Goal: Task Accomplishment & Management: Use online tool/utility

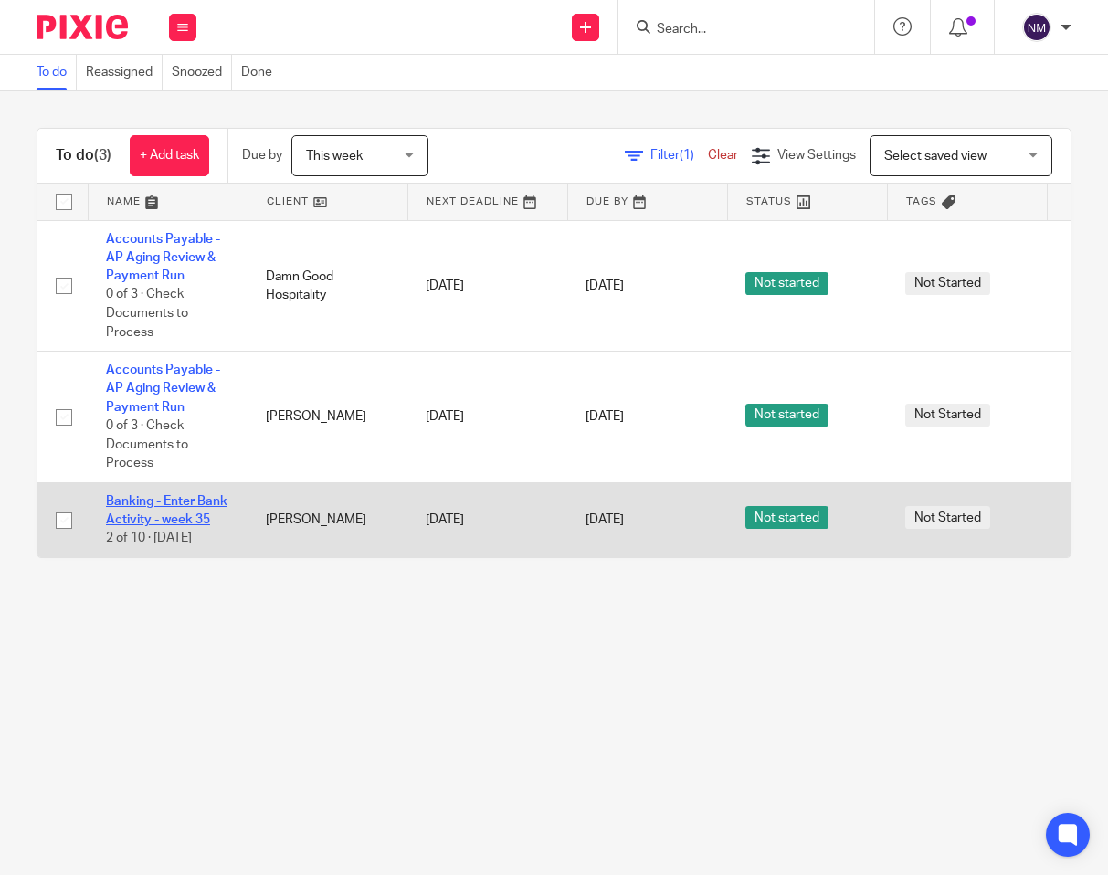
click at [188, 505] on link "Banking - Enter Bank Activity - week 35" at bounding box center [167, 510] width 122 height 31
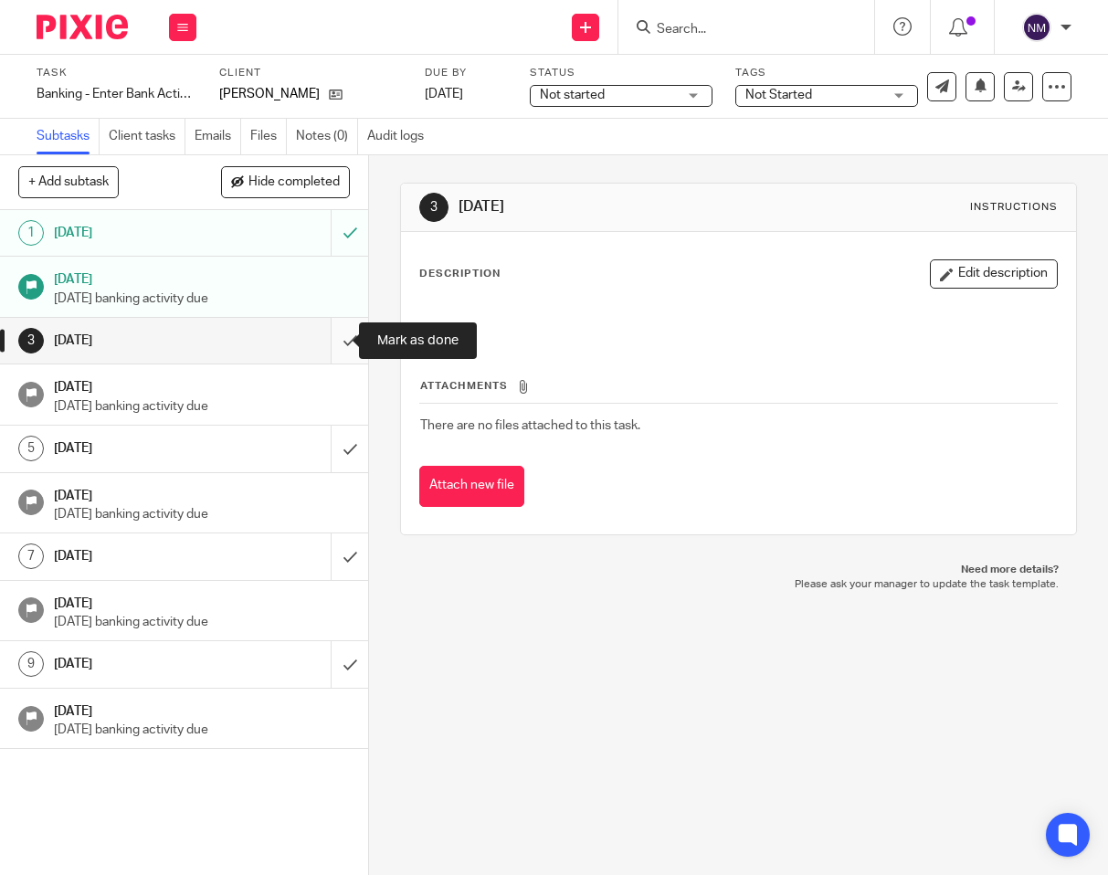
click at [341, 327] on input "submit" at bounding box center [184, 341] width 368 height 46
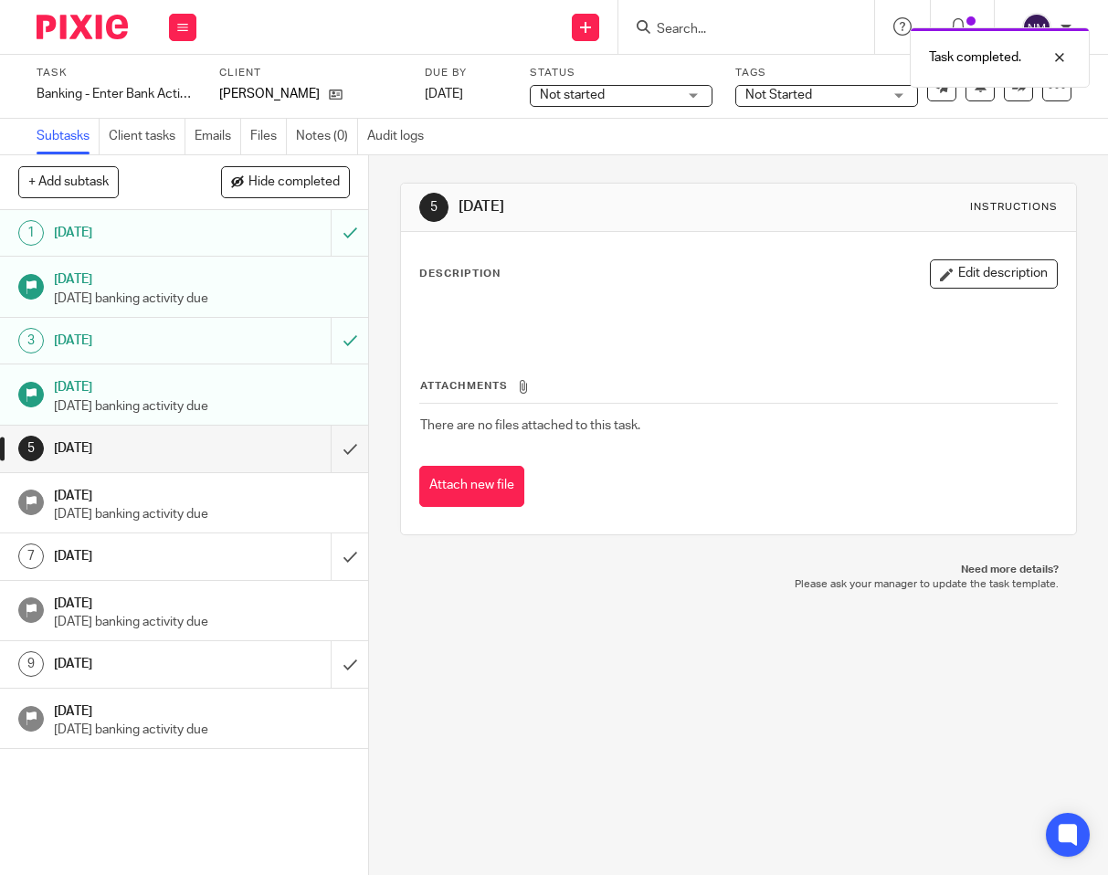
click at [82, 32] on img at bounding box center [82, 27] width 91 height 25
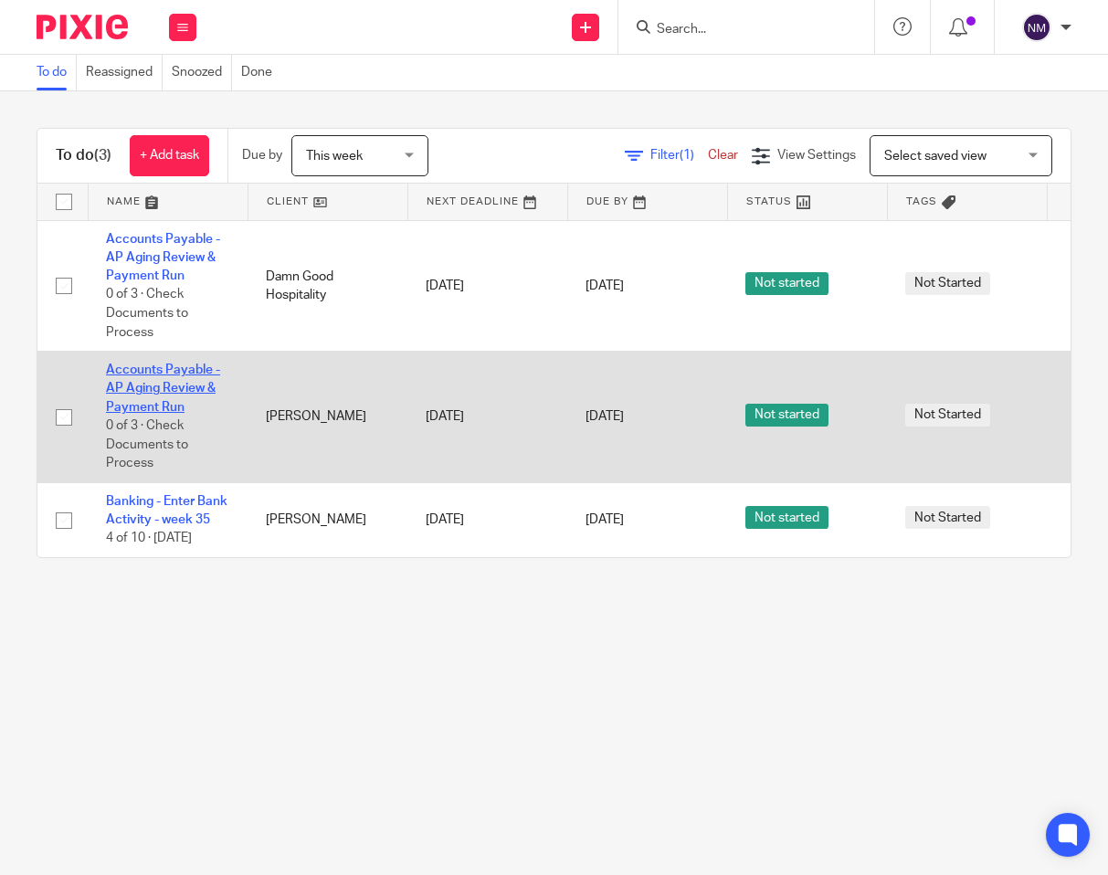
click at [144, 365] on link "Accounts Payable - AP Aging Review & Payment Run" at bounding box center [163, 389] width 114 height 50
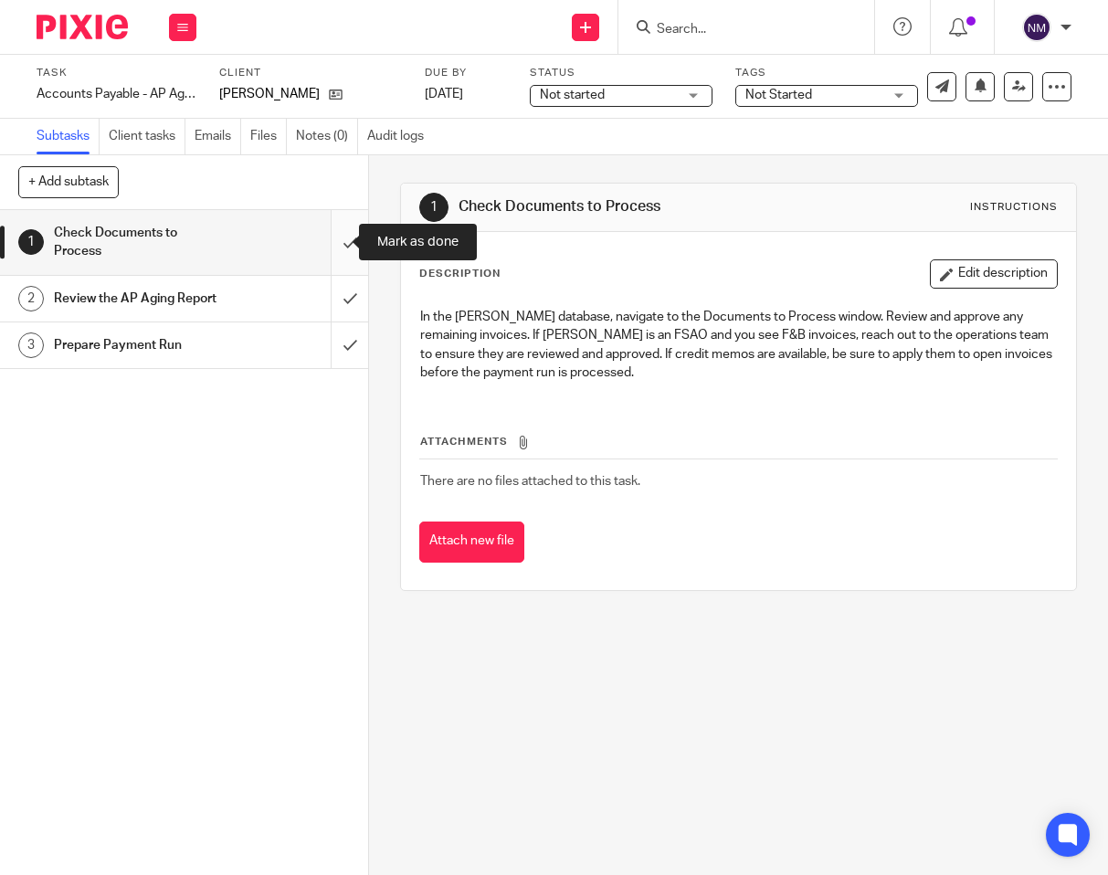
click at [315, 239] on input "submit" at bounding box center [184, 242] width 368 height 65
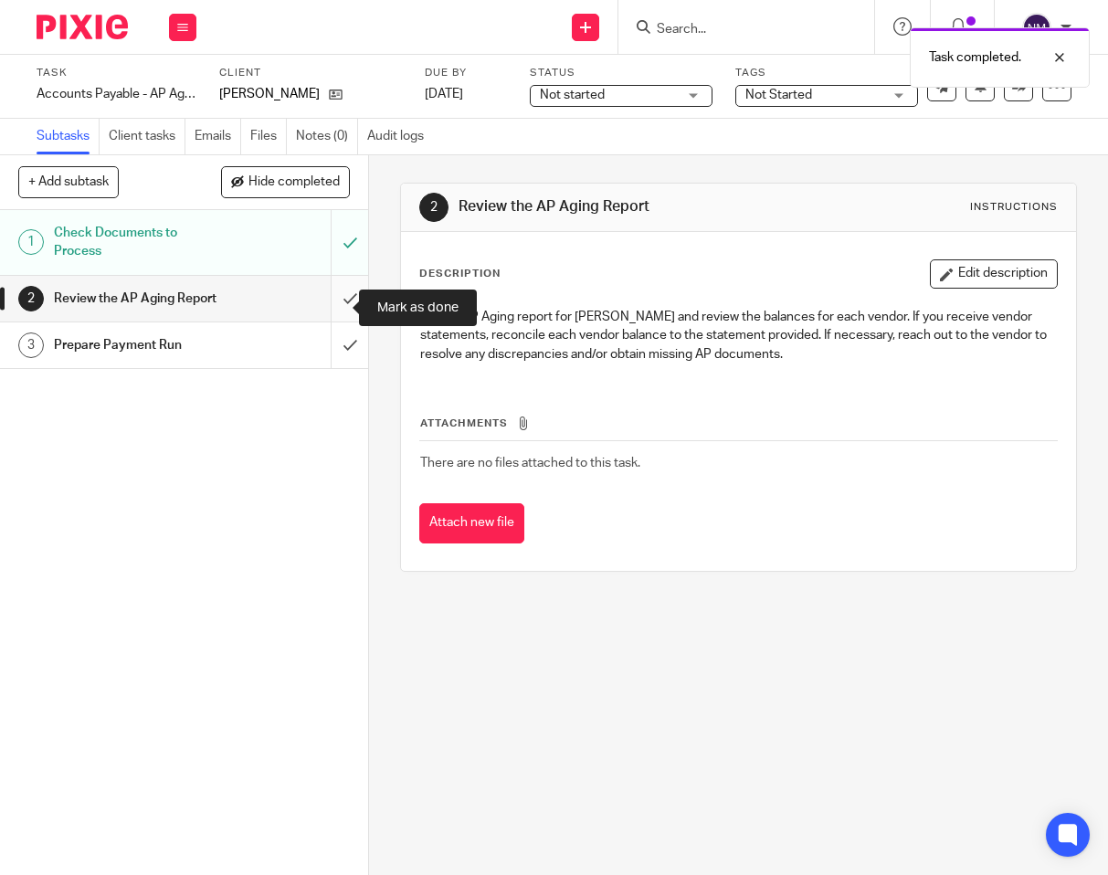
click at [327, 306] on input "submit" at bounding box center [184, 299] width 368 height 46
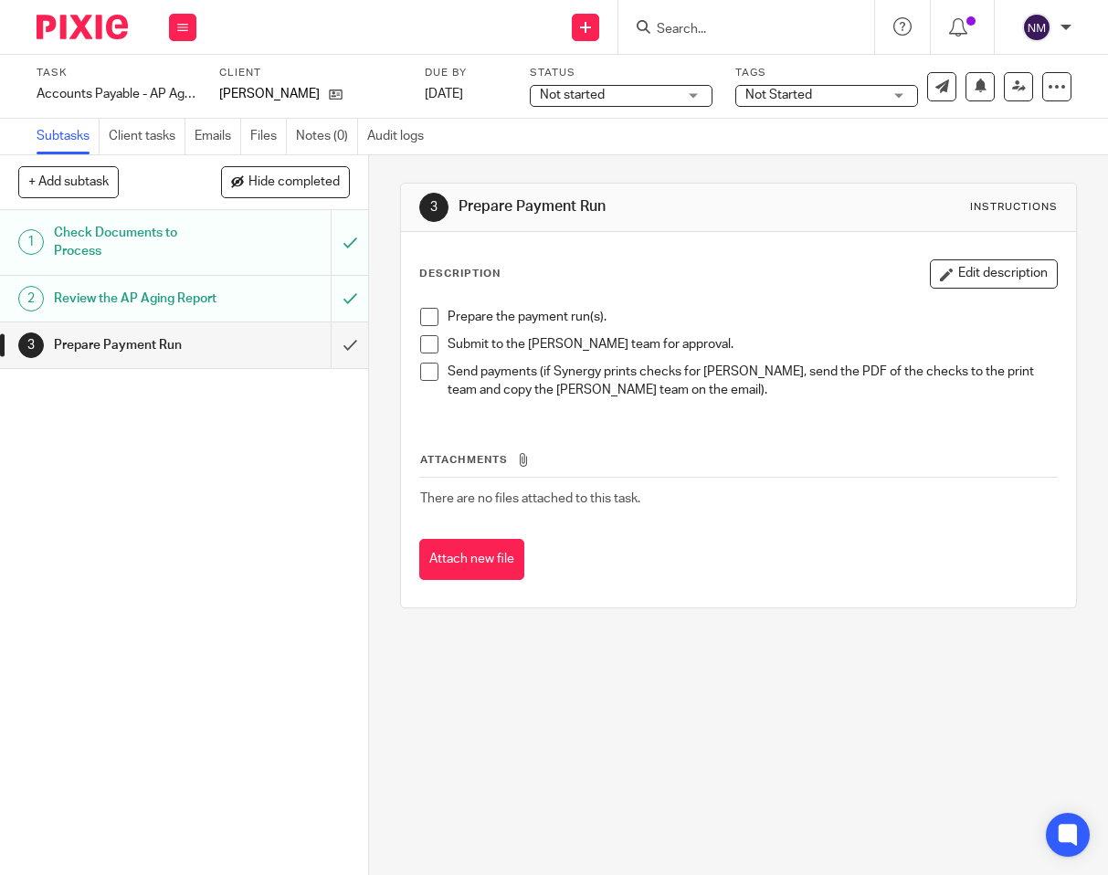
click at [62, 27] on img at bounding box center [82, 27] width 91 height 25
